Goal: Information Seeking & Learning: Learn about a topic

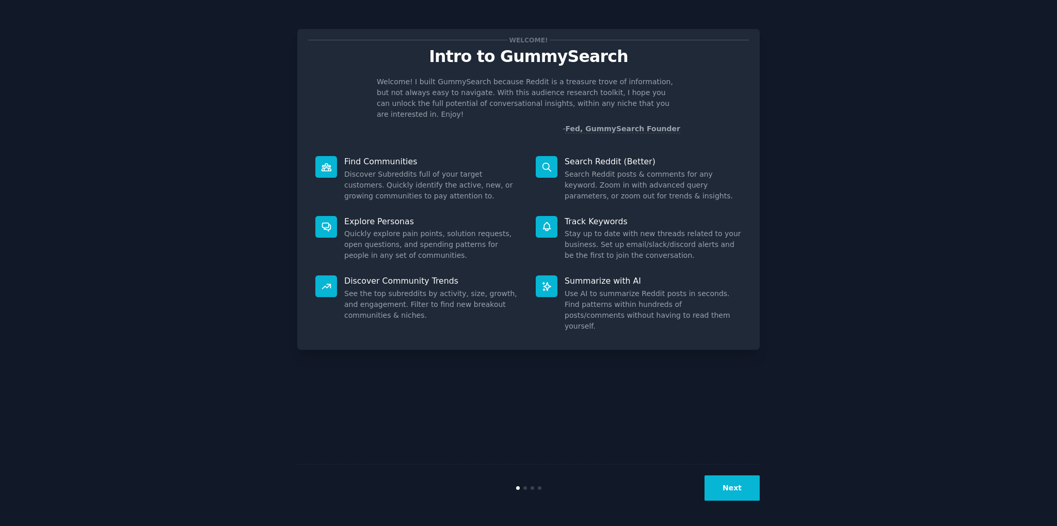
click at [721, 489] on button "Next" at bounding box center [732, 487] width 55 height 25
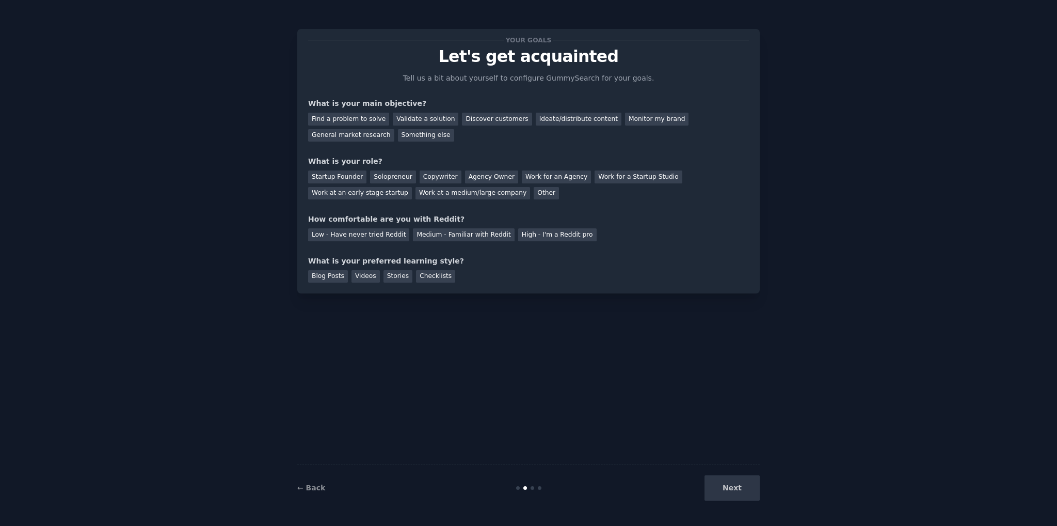
click at [721, 489] on div "Next" at bounding box center [683, 487] width 154 height 25
click at [742, 490] on div "Next" at bounding box center [683, 487] width 154 height 25
click at [619, 381] on div "Your goals Let's get acquainted Tell us a bit about yourself to configure Gummy…" at bounding box center [528, 262] width 463 height 497
click at [739, 484] on div "Next" at bounding box center [683, 487] width 154 height 25
click at [465, 119] on div "Discover customers" at bounding box center [497, 119] width 70 height 13
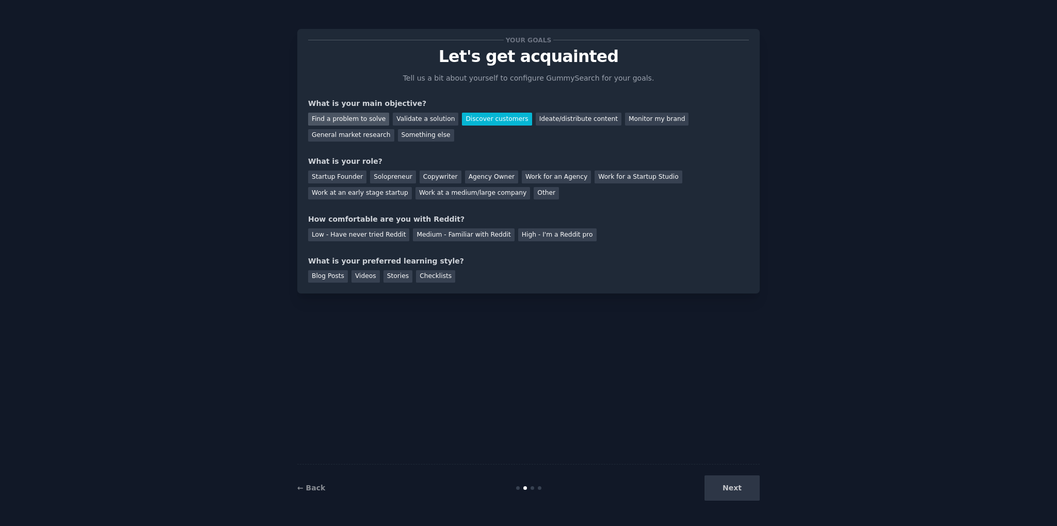
click at [341, 122] on div "Find a problem to solve" at bounding box center [348, 119] width 81 height 13
click at [341, 180] on div "Startup Founder" at bounding box center [337, 176] width 58 height 13
click at [384, 234] on div "Low - Have never tried Reddit" at bounding box center [358, 234] width 101 height 13
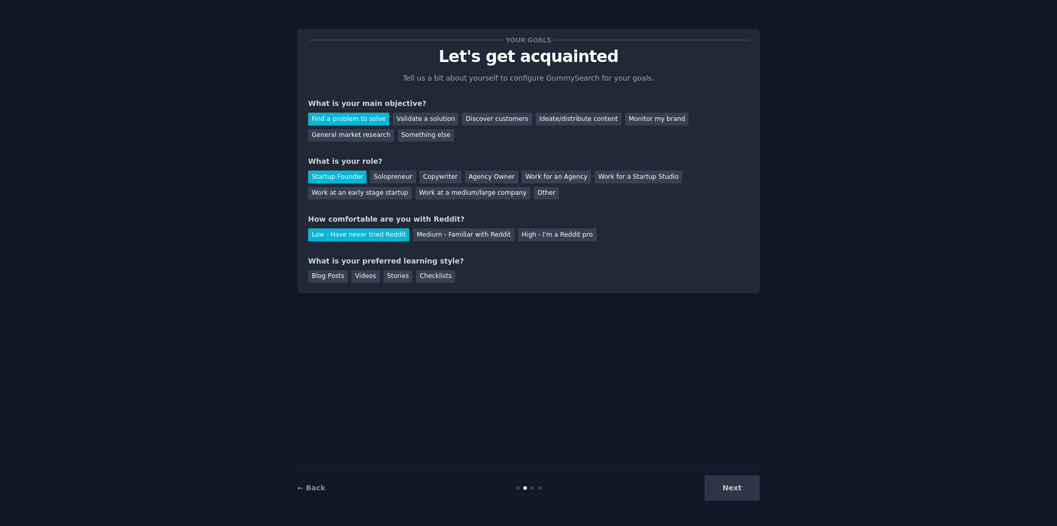
click at [733, 484] on div "Next" at bounding box center [683, 487] width 154 height 25
click at [418, 277] on div "Checklists" at bounding box center [435, 276] width 39 height 13
click at [322, 275] on div "Blog Posts" at bounding box center [328, 276] width 40 height 13
click at [745, 488] on button "Next" at bounding box center [732, 487] width 55 height 25
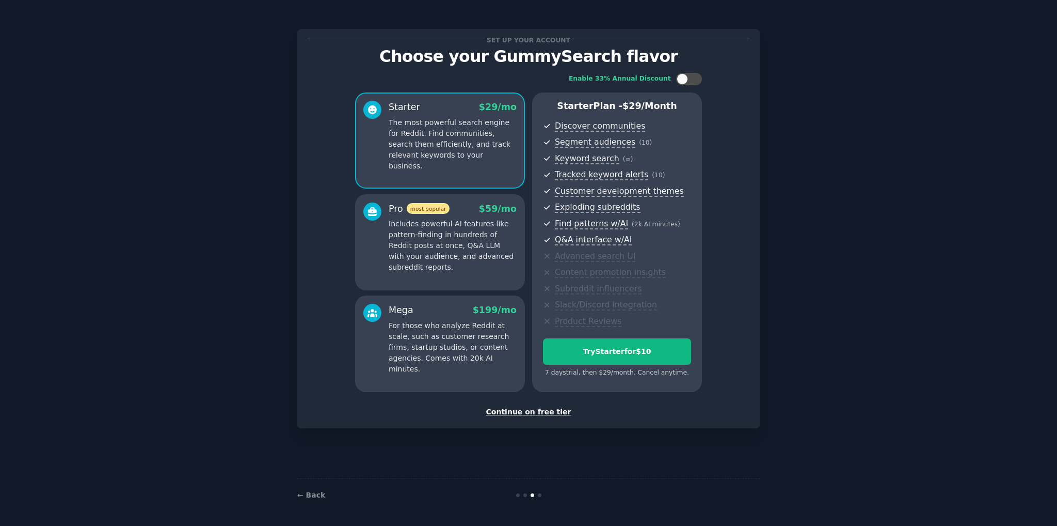
click at [550, 414] on div "Continue on free tier" at bounding box center [528, 411] width 441 height 11
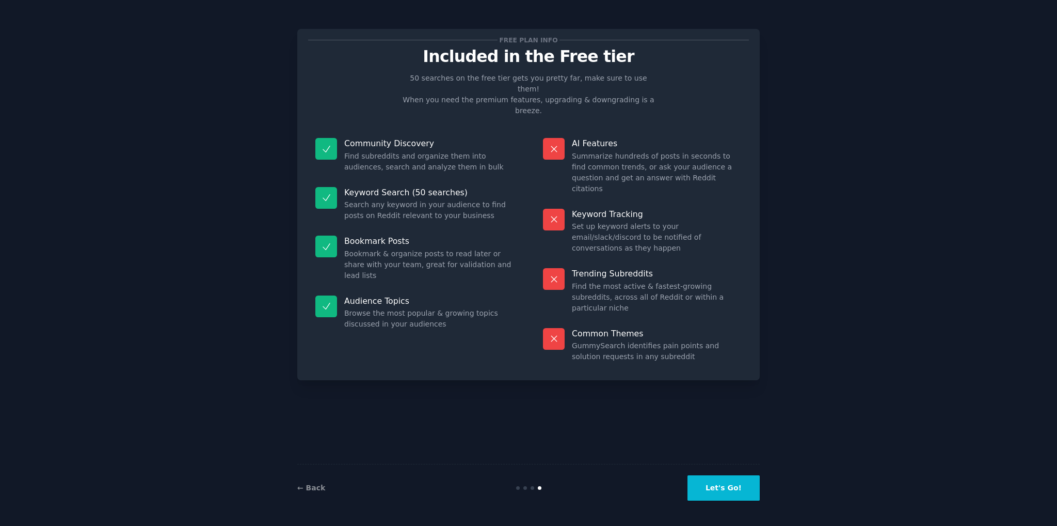
click at [725, 493] on button "Let's Go!" at bounding box center [724, 487] width 72 height 25
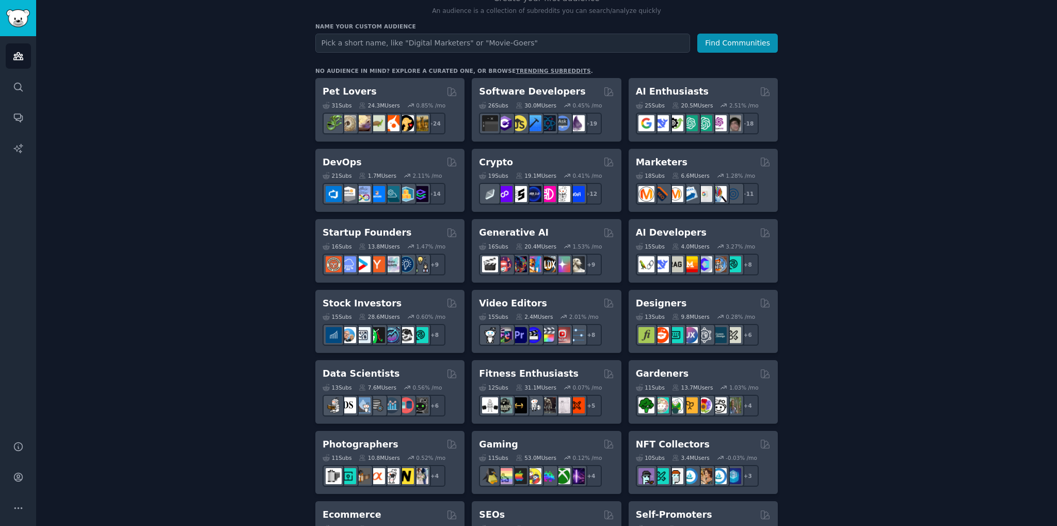
scroll to position [206, 0]
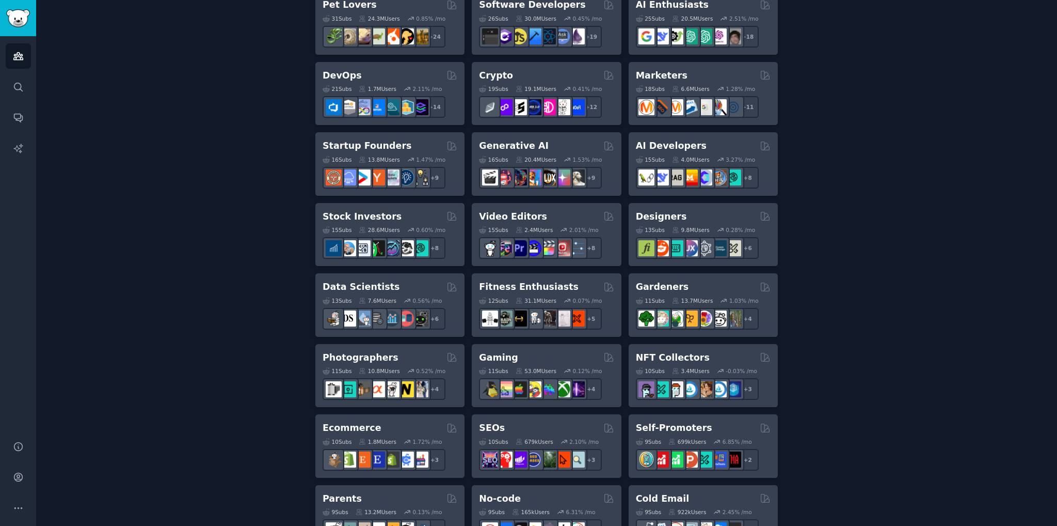
click at [112, 122] on div "Create your first audience An audience is a collection of subreddits you can se…" at bounding box center [547, 421] width 992 height 1124
click at [92, 122] on div "Create your first audience An audience is a collection of subreddits you can se…" at bounding box center [547, 421] width 992 height 1124
click at [115, 118] on div "Create your first audience An audience is a collection of subreddits you can se…" at bounding box center [547, 421] width 992 height 1124
click at [167, 118] on div "Create your first audience An audience is a collection of subreddits you can se…" at bounding box center [547, 421] width 992 height 1124
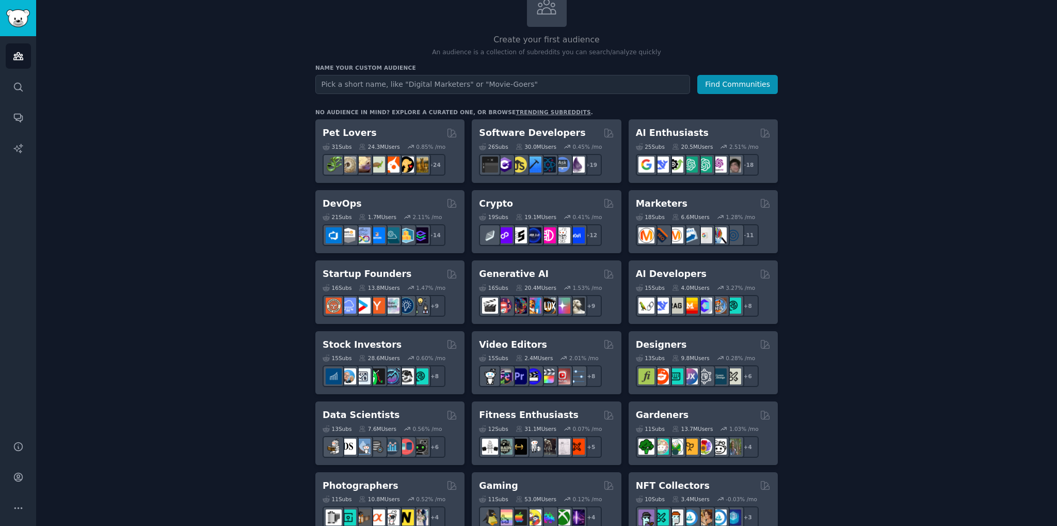
scroll to position [0, 0]
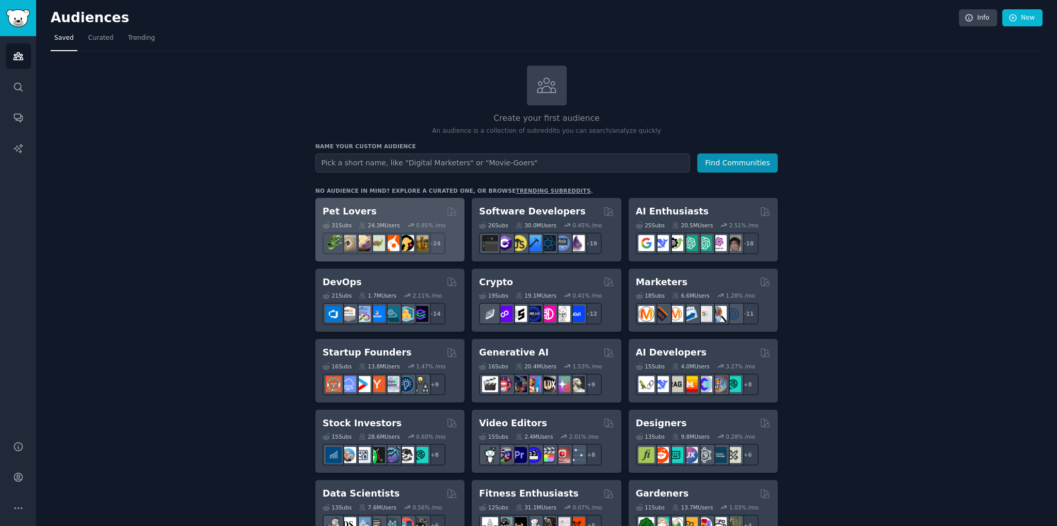
click at [348, 211] on h2 "Pet Lovers" at bounding box center [350, 211] width 54 height 13
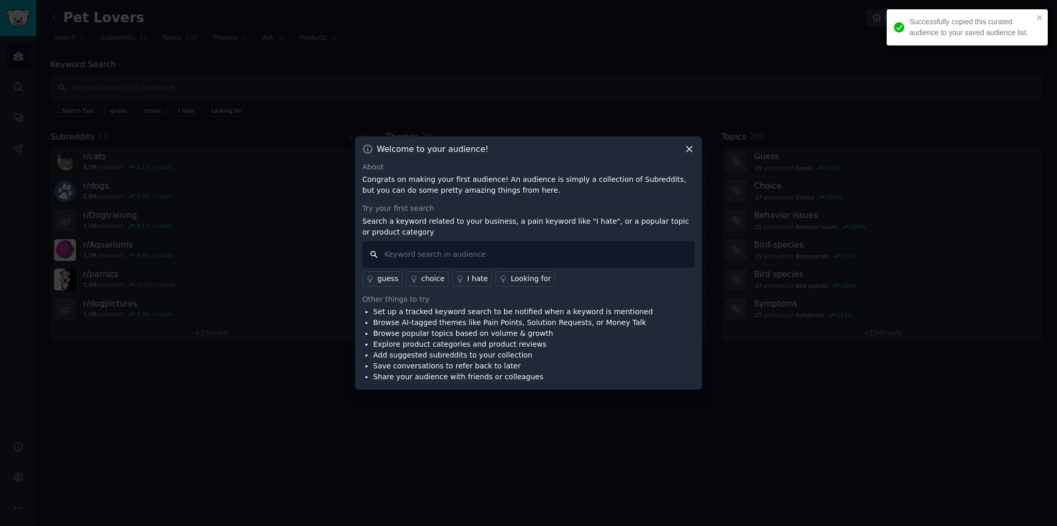
click at [434, 251] on input "text" at bounding box center [528, 254] width 332 height 26
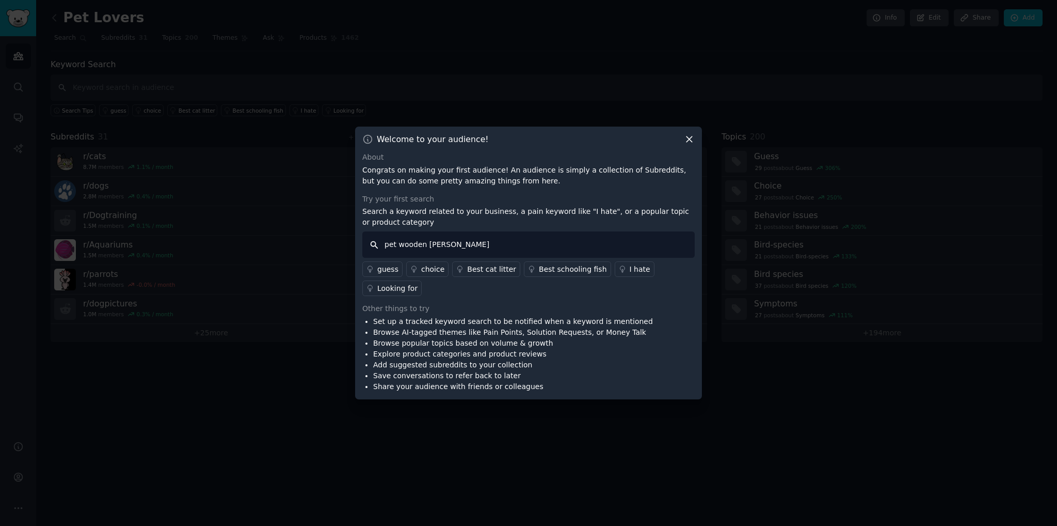
type input "pet wooden stand"
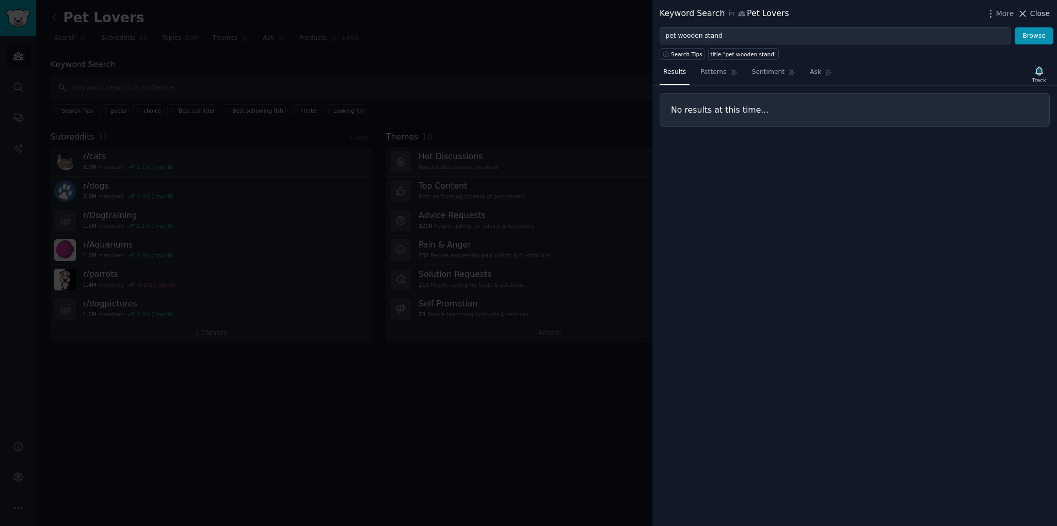
click at [1037, 11] on span "Close" at bounding box center [1040, 13] width 20 height 11
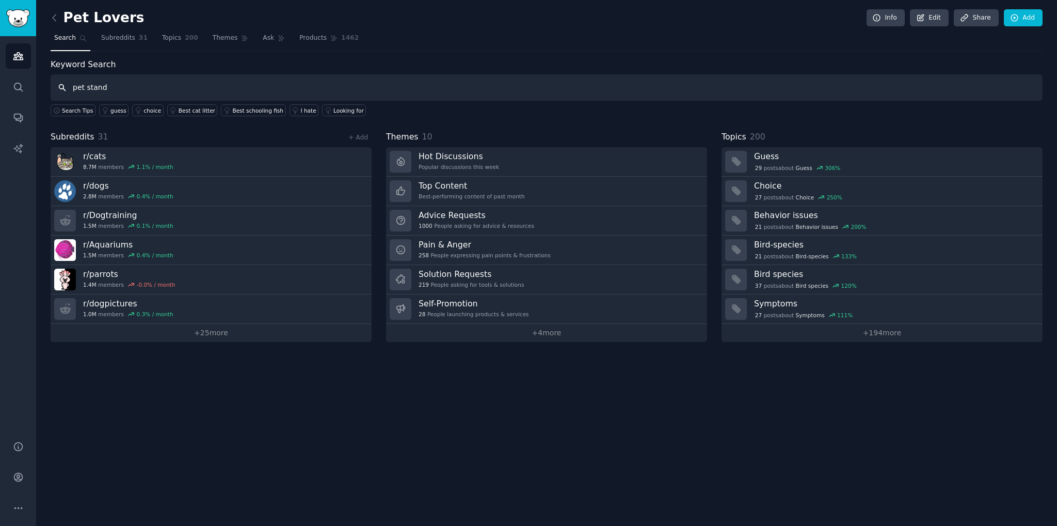
type input "pet stand"
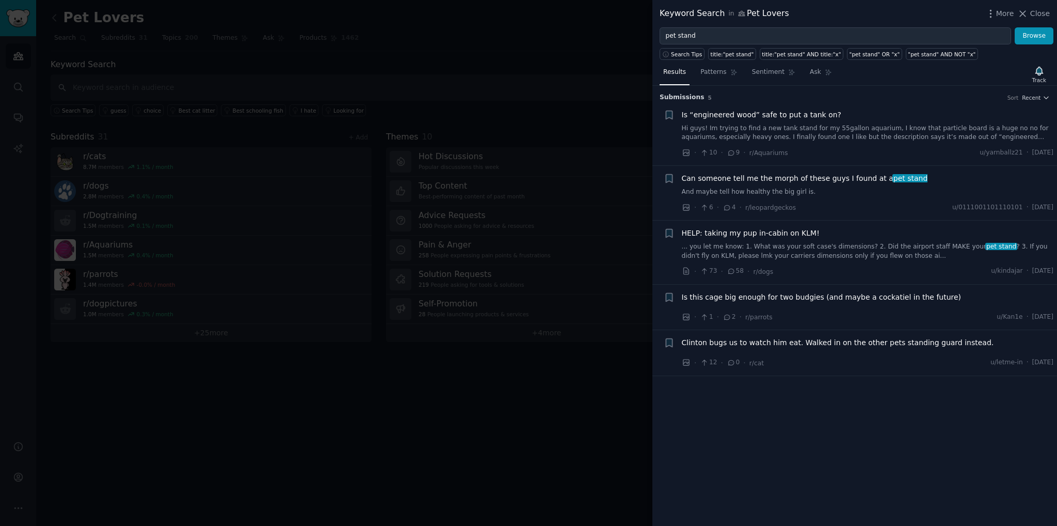
click at [790, 110] on span "Is “engineered wood” safe to put a tank on?" at bounding box center [762, 114] width 160 height 11
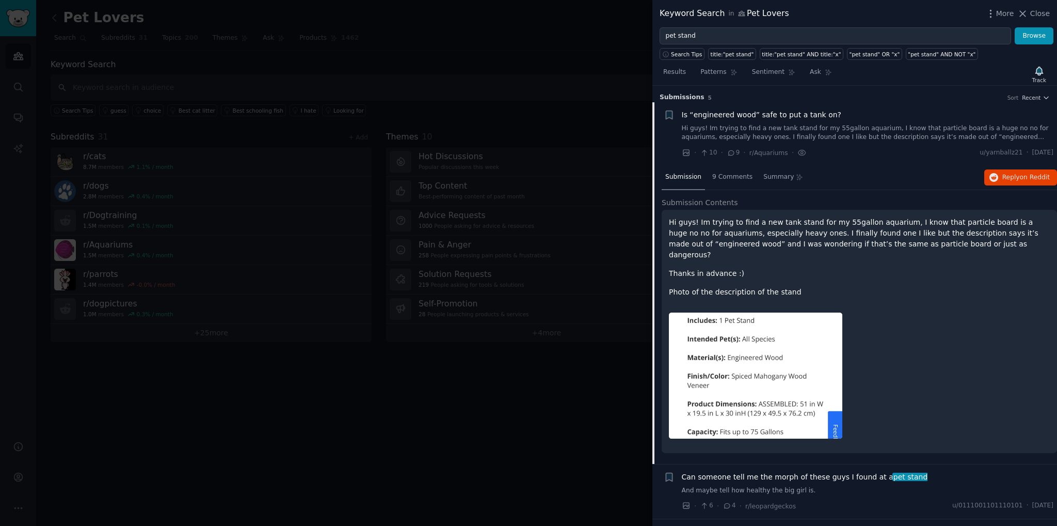
scroll to position [16, 0]
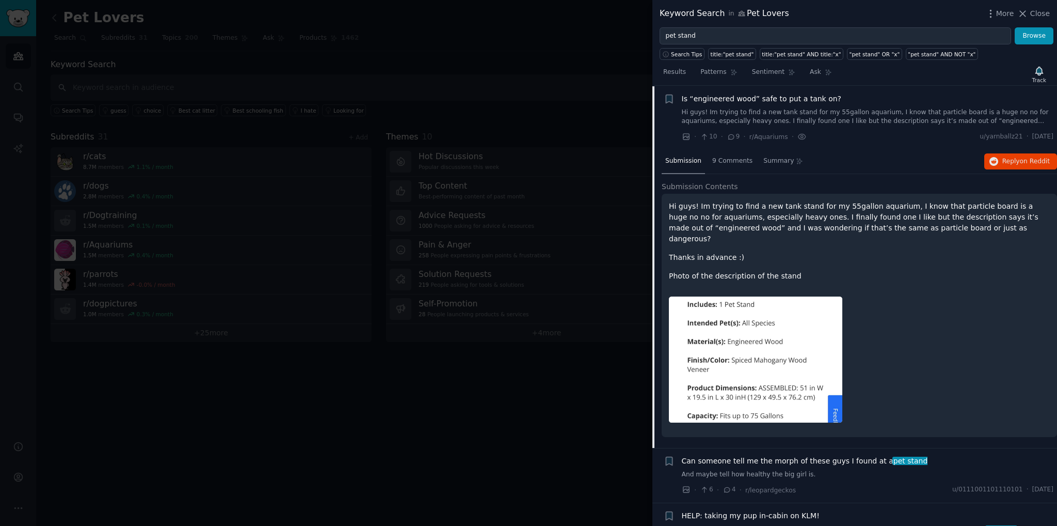
click at [778, 100] on span "Is “engineered wood” safe to put a tank on?" at bounding box center [762, 98] width 160 height 11
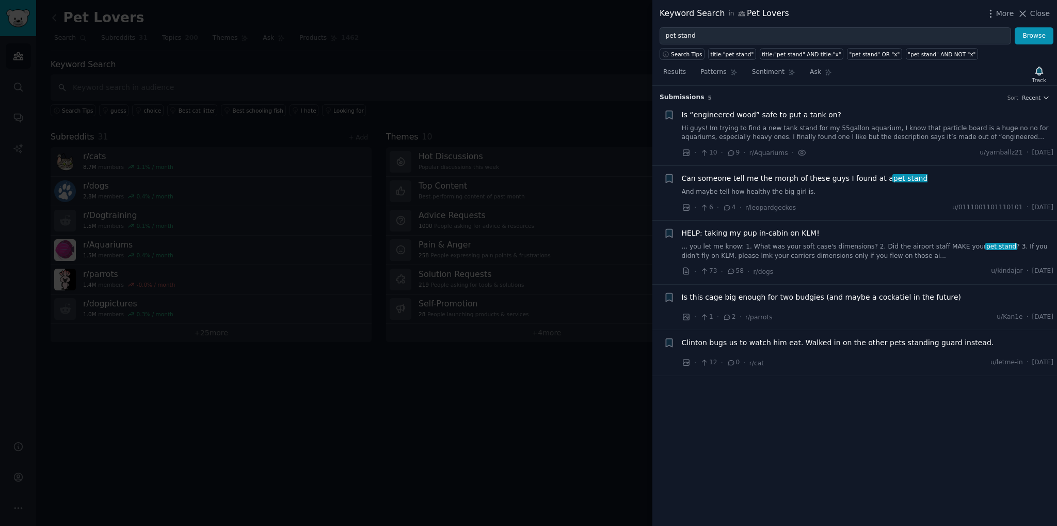
click at [763, 229] on span "HELP: taking my pup in-cabin on KLM!" at bounding box center [751, 233] width 138 height 11
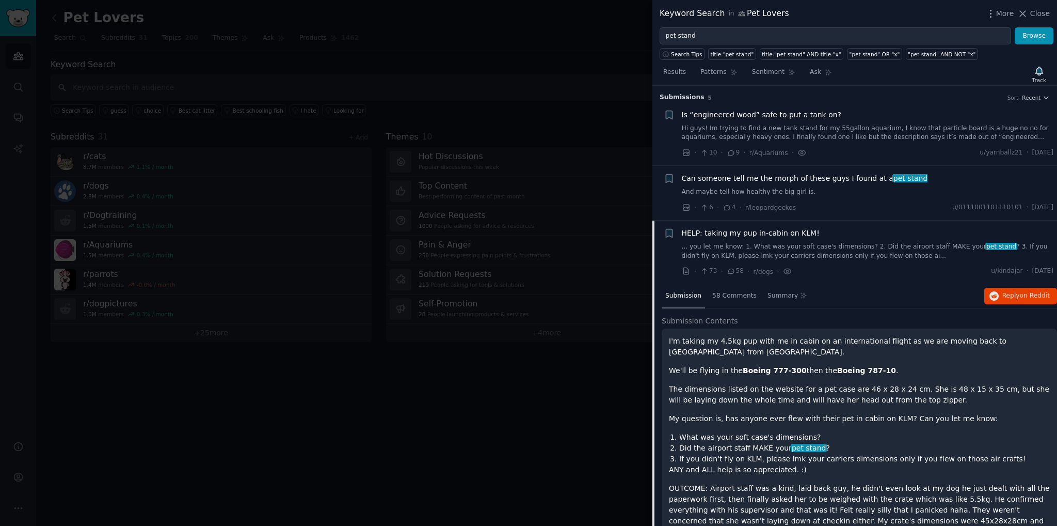
click at [737, 231] on span "HELP: taking my pup in-cabin on KLM!" at bounding box center [751, 233] width 138 height 11
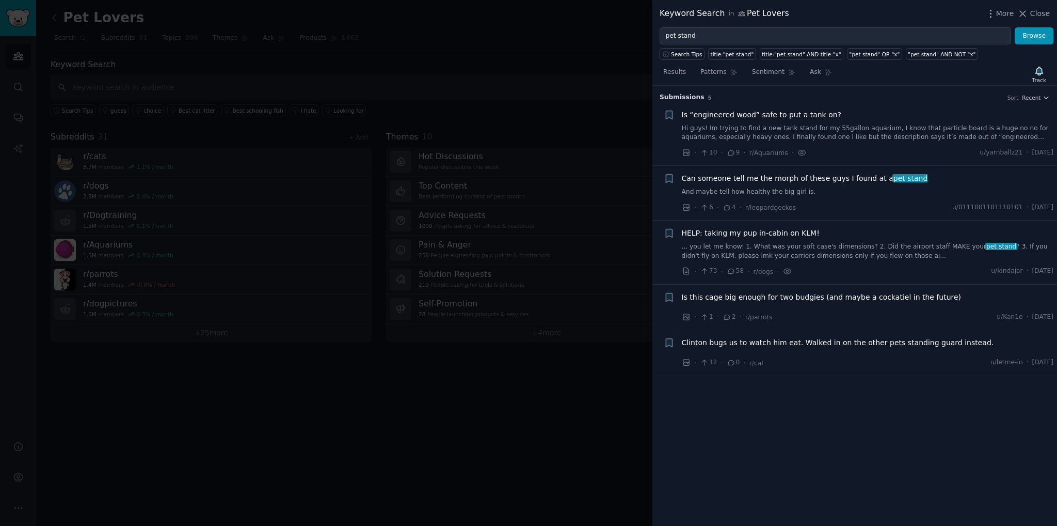
click at [823, 295] on span "Is this cage big enough for two budgies (and maybe a cockatiel in the future)" at bounding box center [822, 297] width 280 height 11
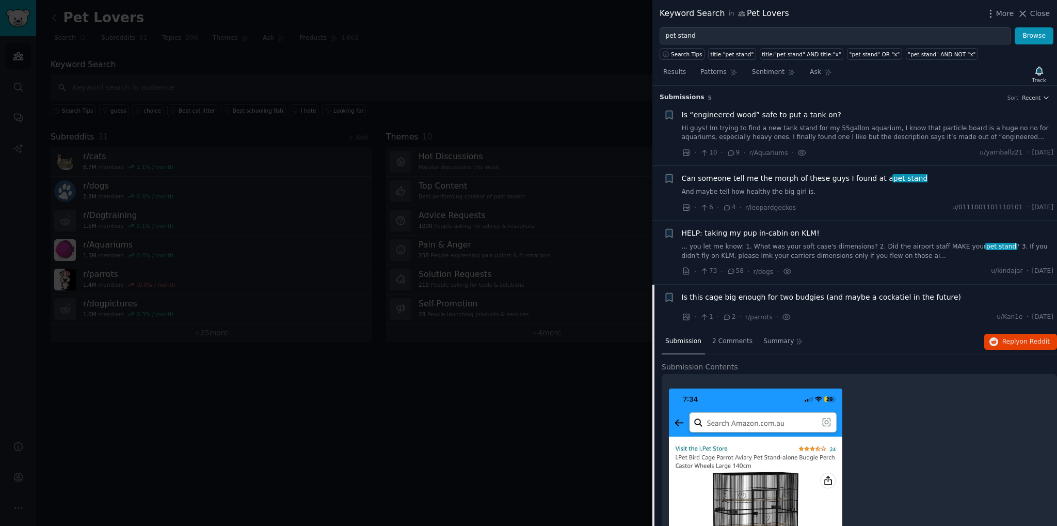
click at [580, 82] on div at bounding box center [528, 263] width 1057 height 526
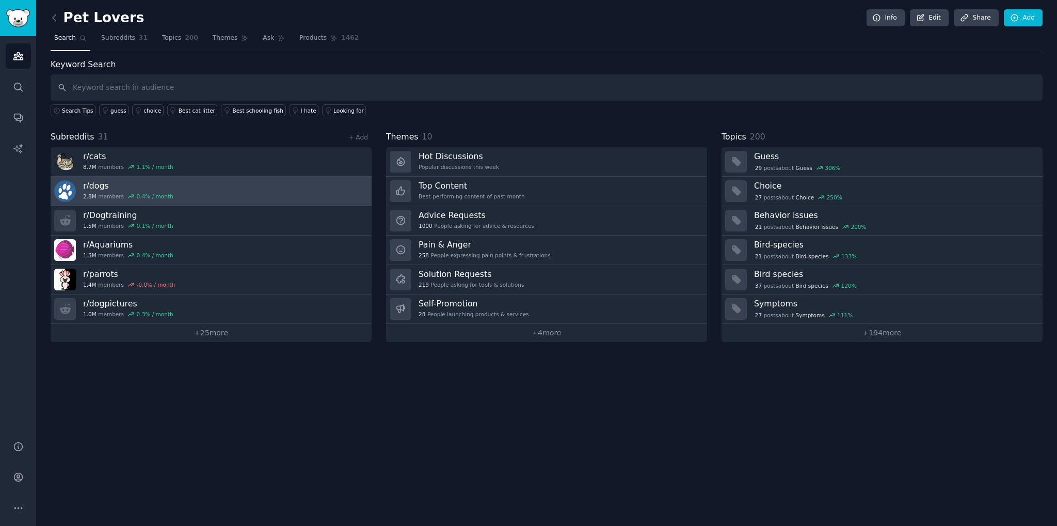
click at [89, 184] on h3 "r/ dogs" at bounding box center [128, 185] width 90 height 11
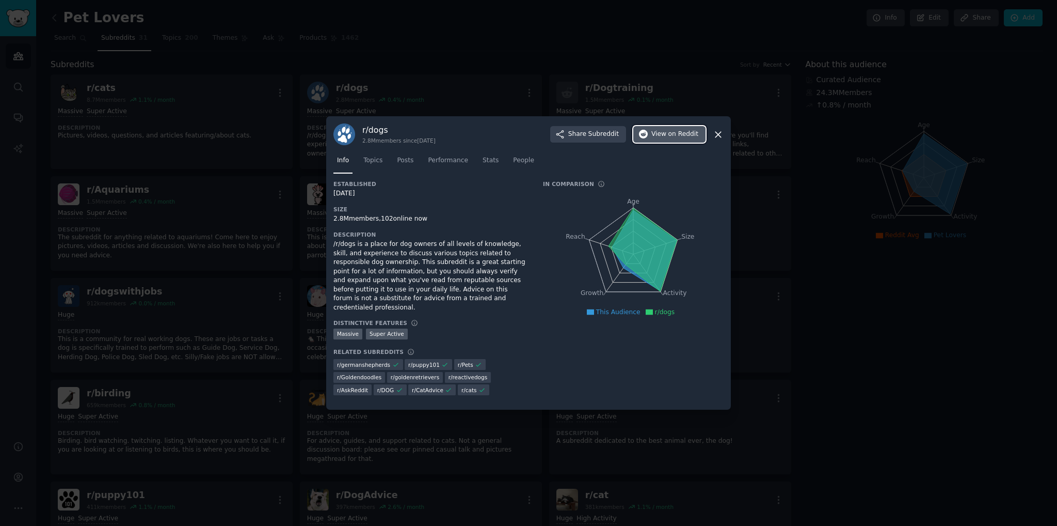
click at [692, 139] on span "on Reddit" at bounding box center [683, 134] width 30 height 9
click at [720, 137] on icon at bounding box center [718, 135] width 6 height 6
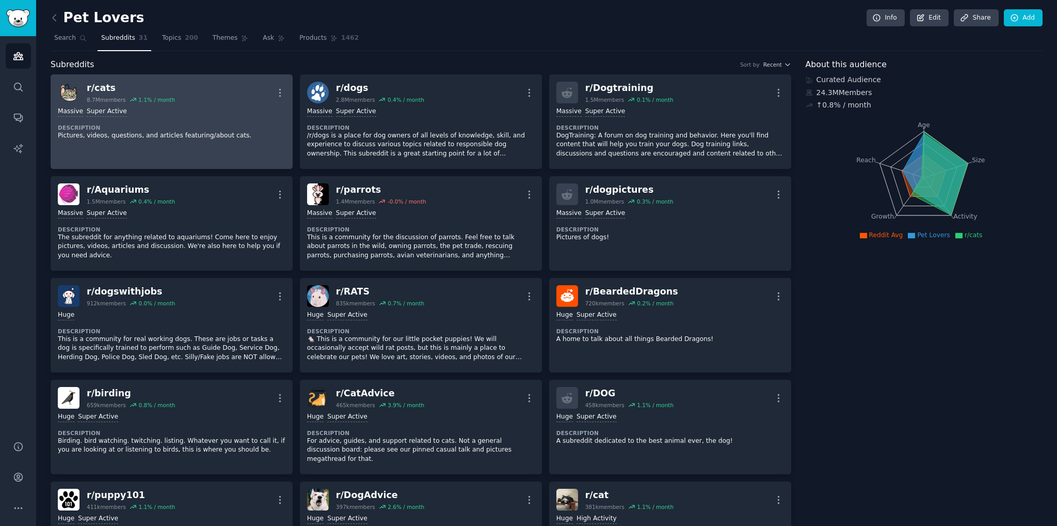
click at [99, 87] on div "r/ cats" at bounding box center [131, 88] width 88 height 13
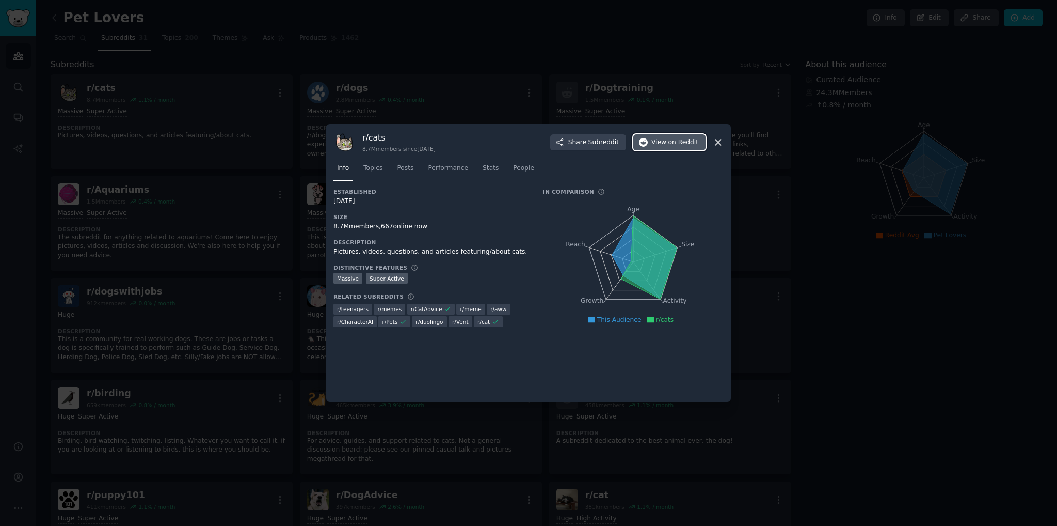
click at [667, 143] on span "View on Reddit" at bounding box center [674, 142] width 47 height 9
click at [715, 142] on icon at bounding box center [718, 142] width 11 height 11
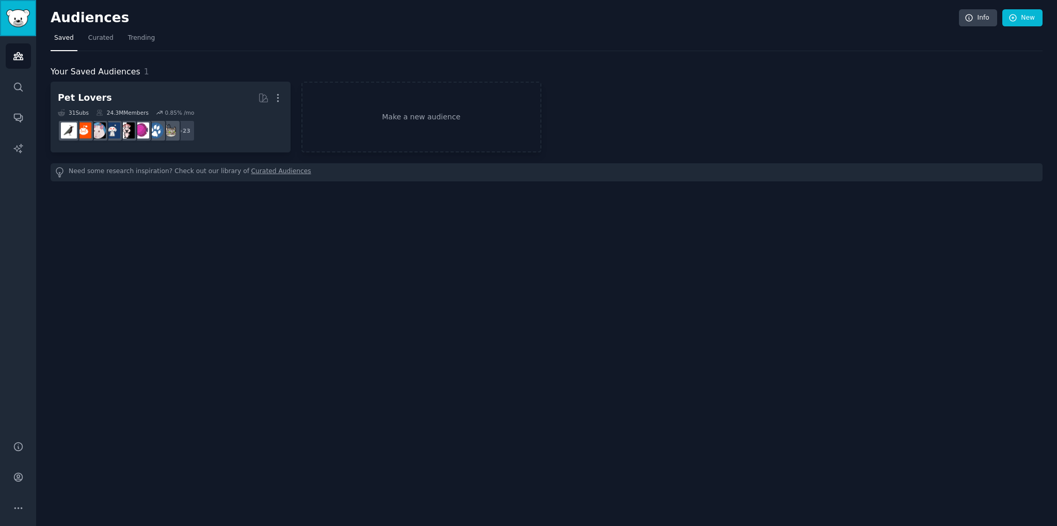
click at [19, 18] on img "Sidebar" at bounding box center [18, 18] width 24 height 18
click at [15, 21] on img "Sidebar" at bounding box center [18, 18] width 24 height 18
click at [130, 39] on span "Trending" at bounding box center [141, 38] width 27 height 9
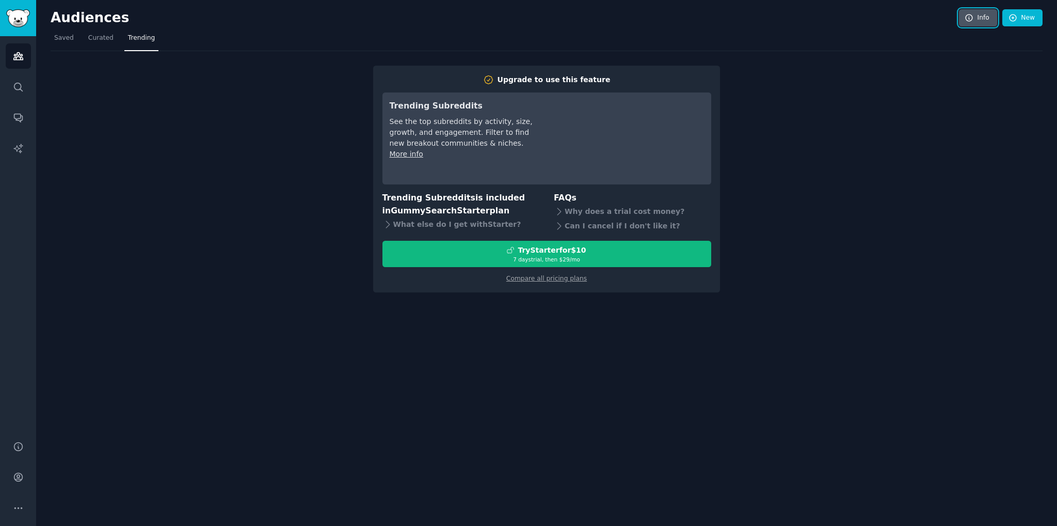
click at [977, 12] on link "Info" at bounding box center [978, 18] width 38 height 18
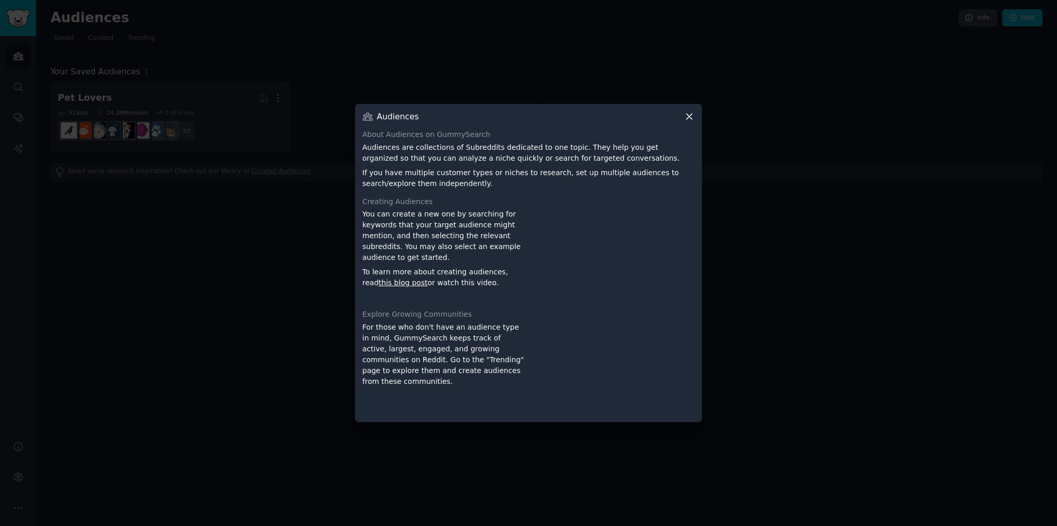
click at [692, 115] on icon at bounding box center [689, 116] width 11 height 11
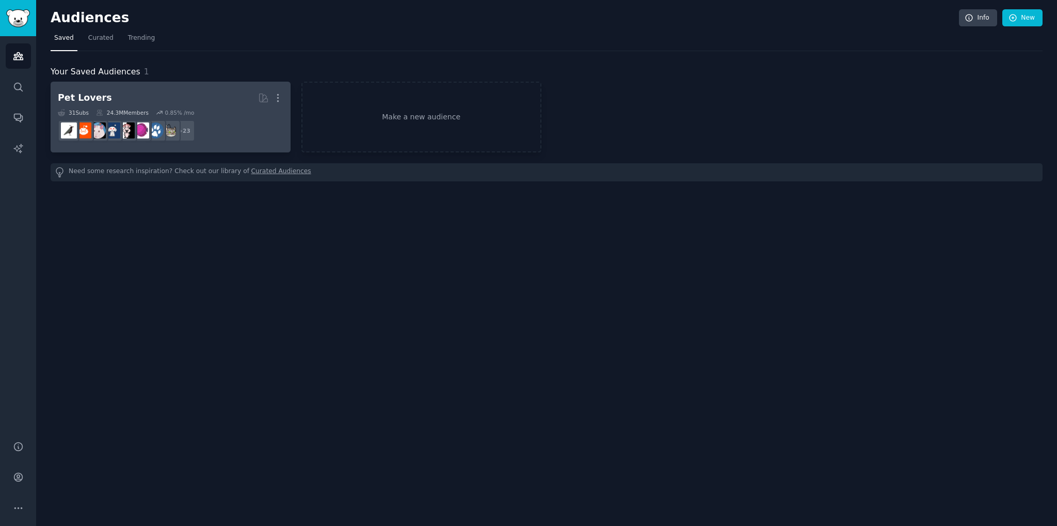
click at [85, 97] on div "Pet Lovers" at bounding box center [85, 97] width 54 height 13
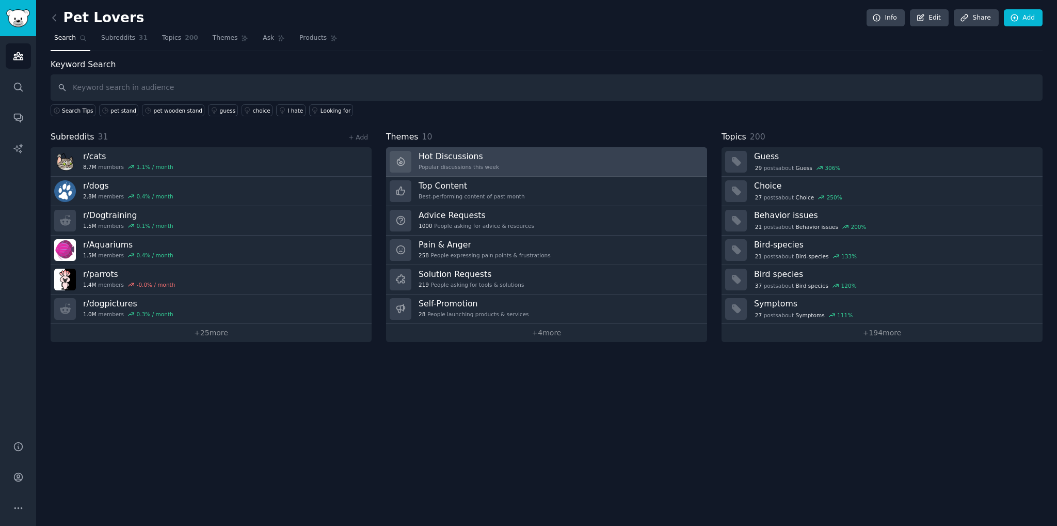
click at [449, 155] on h3 "Hot Discussions" at bounding box center [459, 156] width 81 height 11
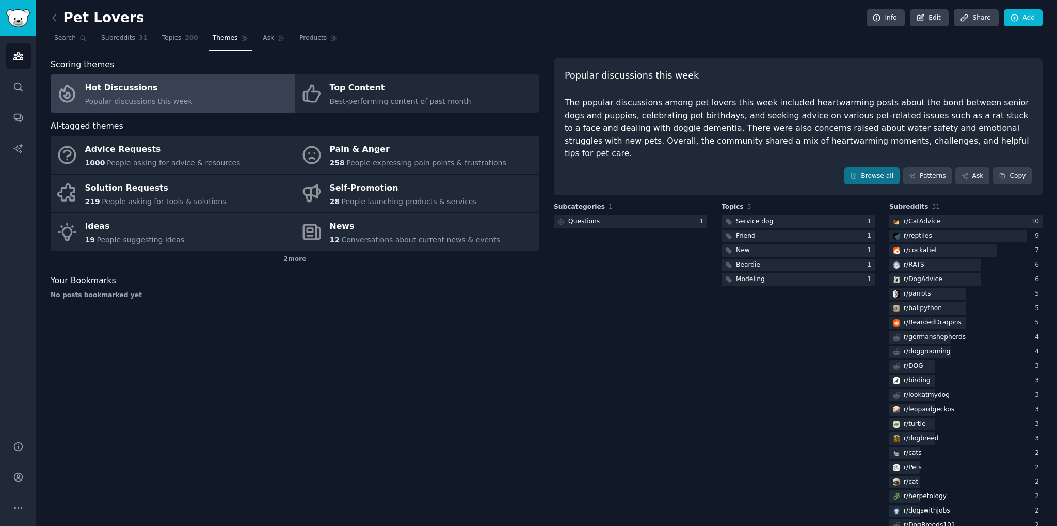
click at [485, 341] on div "Scoring themes Hot Discussions Popular discussions this week Top Content Best-p…" at bounding box center [295, 353] width 489 height 591
drag, startPoint x: 539, startPoint y: 340, endPoint x: 725, endPoint y: 342, distance: 186.4
click at [540, 340] on div "Scoring themes Hot Discussions Popular discussions this week Top Content Best-p…" at bounding box center [547, 353] width 992 height 591
